Goal: Transaction & Acquisition: Purchase product/service

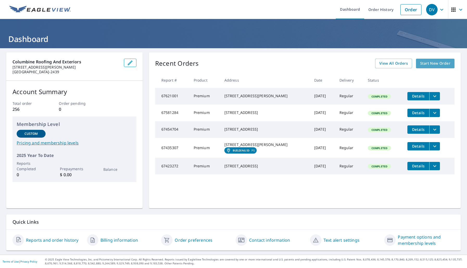
drag, startPoint x: 438, startPoint y: 63, endPoint x: 299, endPoint y: 1, distance: 152.0
click at [437, 63] on span "Start New Order" at bounding box center [435, 63] width 30 height 7
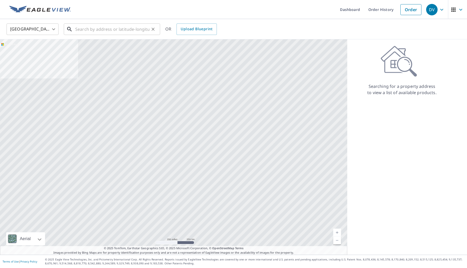
click at [98, 30] on input "text" at bounding box center [112, 29] width 74 height 15
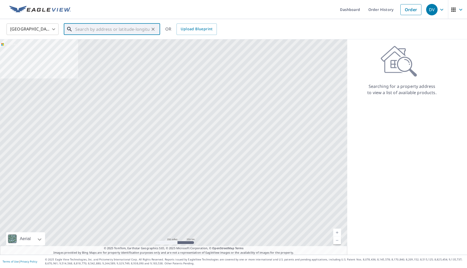
paste input "[STREET_ADDRESS]"
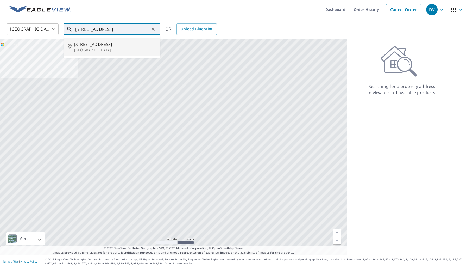
click at [91, 49] on p "[GEOGRAPHIC_DATA]" at bounding box center [115, 49] width 82 height 5
type input "[STREET_ADDRESS]"
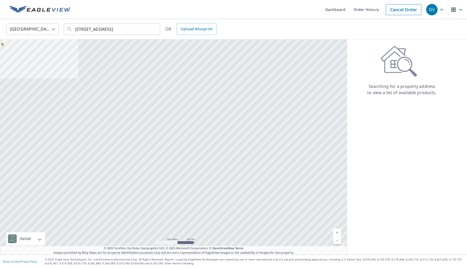
scroll to position [0, 0]
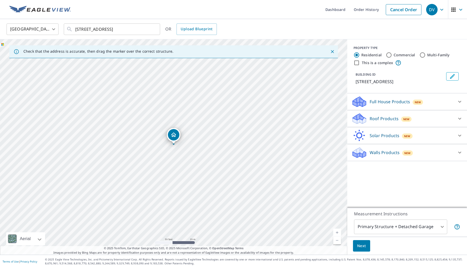
drag, startPoint x: 228, startPoint y: 145, endPoint x: 213, endPoint y: 129, distance: 22.1
click at [221, 120] on div "[STREET_ADDRESS]" at bounding box center [173, 146] width 347 height 215
click at [377, 118] on p "Roof Products" at bounding box center [384, 118] width 29 height 6
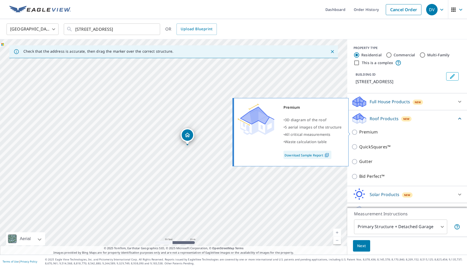
click at [353, 130] on input "Premium" at bounding box center [356, 132] width 8 height 6
checkbox input "true"
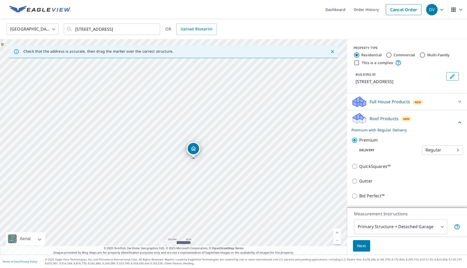
click at [359, 245] on span "Next" at bounding box center [361, 246] width 9 height 7
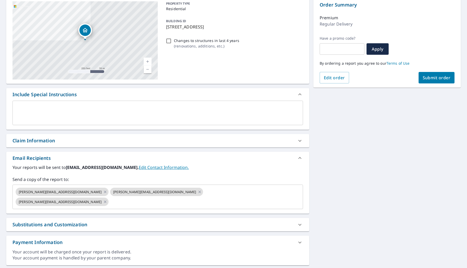
scroll to position [60, 0]
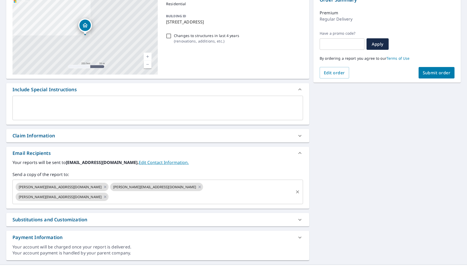
click at [107, 194] on icon at bounding box center [105, 197] width 4 height 6
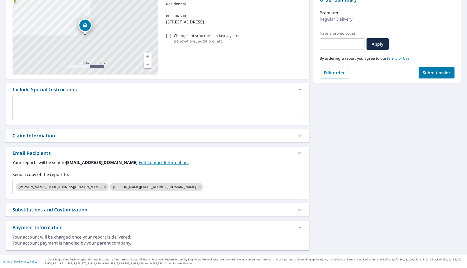
click at [440, 72] on span "Submit order" at bounding box center [437, 73] width 28 height 6
checkbox input "true"
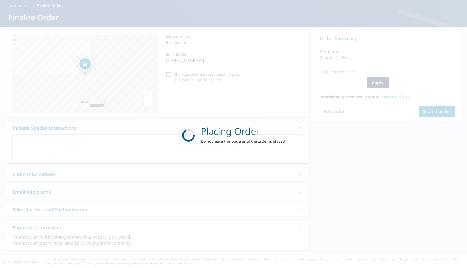
scroll to position [22, 0]
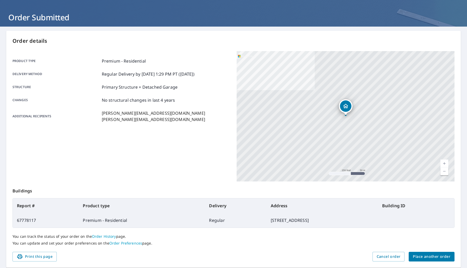
click at [436, 258] on span "Place another order" at bounding box center [432, 256] width 38 height 7
